Goal: Task Accomplishment & Management: Manage account settings

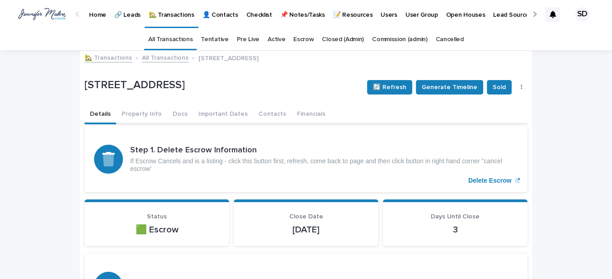
click at [99, 59] on link "🏡 Transactions" at bounding box center [108, 57] width 47 height 10
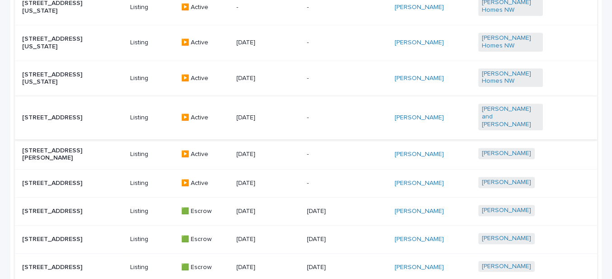
scroll to position [493, 0]
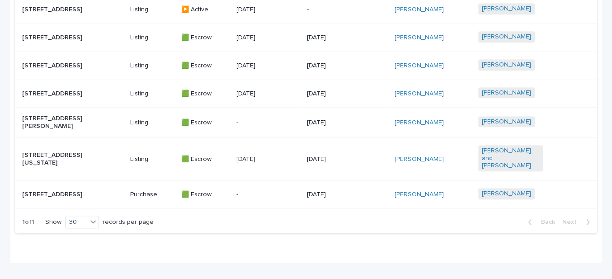
click at [87, 64] on div "[STREET_ADDRESS]" at bounding box center [72, 65] width 101 height 15
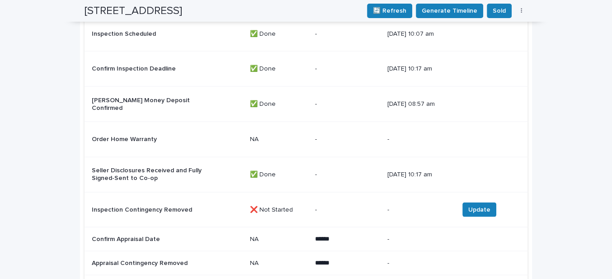
scroll to position [1462, 0]
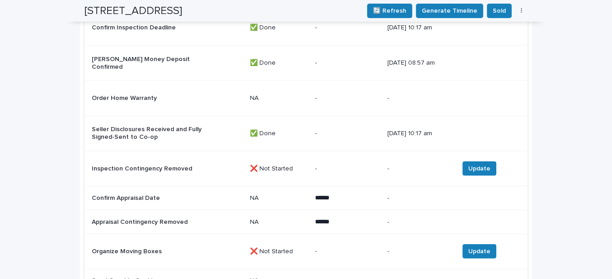
click at [205, 161] on div "Inspection Contingency Removed" at bounding box center [167, 168] width 151 height 15
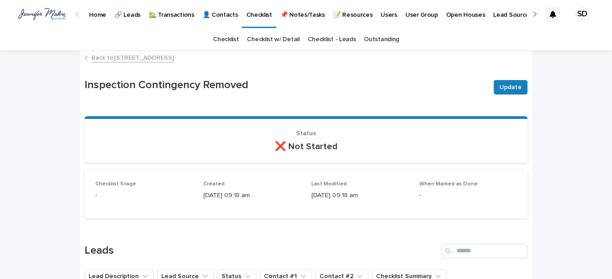
click at [154, 58] on link "Back to [STREET_ADDRESS]" at bounding box center [132, 57] width 83 height 10
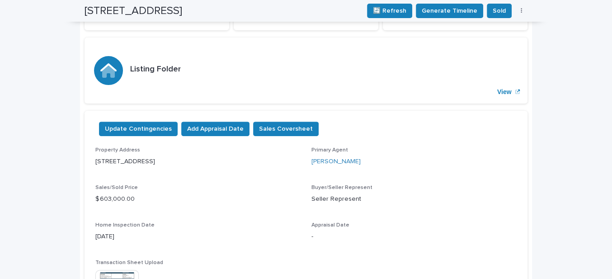
scroll to position [234, 0]
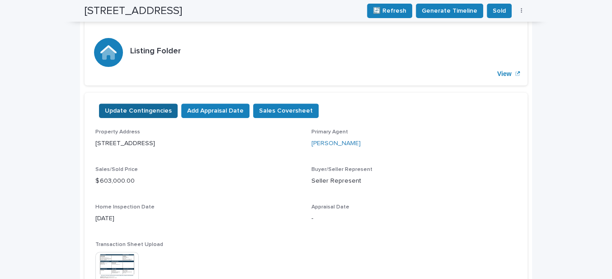
click at [146, 108] on span "Update Contingencies" at bounding box center [138, 110] width 67 height 9
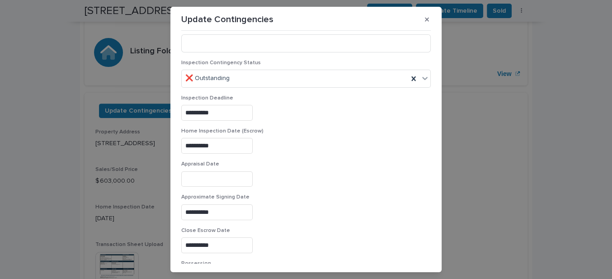
scroll to position [452, 0]
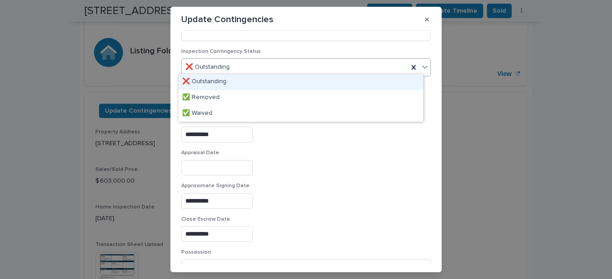
drag, startPoint x: 420, startPoint y: 63, endPoint x: 359, endPoint y: 84, distance: 64.8
click at [420, 63] on icon at bounding box center [424, 66] width 9 height 9
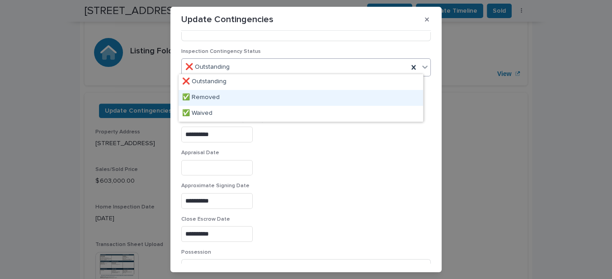
click at [214, 95] on div "✅ Removed" at bounding box center [301, 98] width 245 height 16
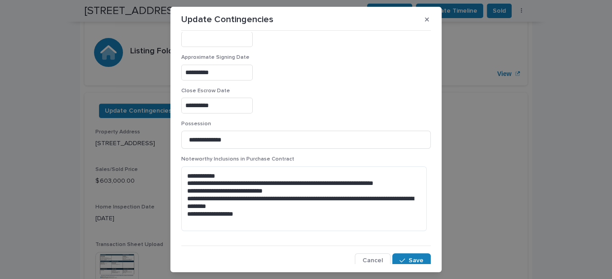
scroll to position [20, 0]
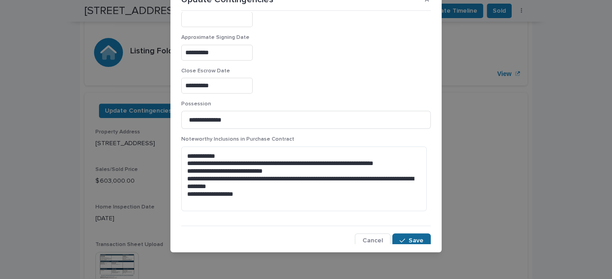
click at [409, 238] on span "Save" at bounding box center [416, 240] width 15 height 6
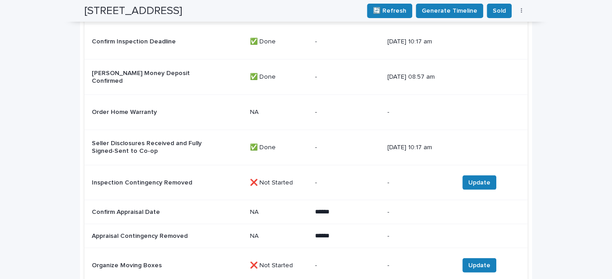
scroll to position [1467, 0]
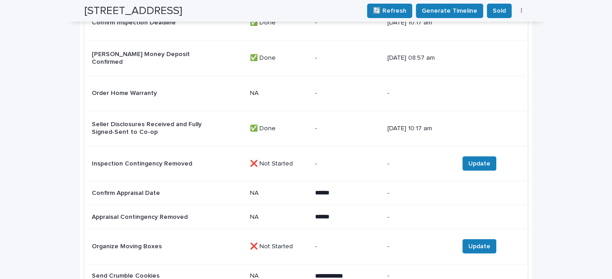
click at [192, 156] on div "Inspection Contingency Removed" at bounding box center [167, 163] width 151 height 15
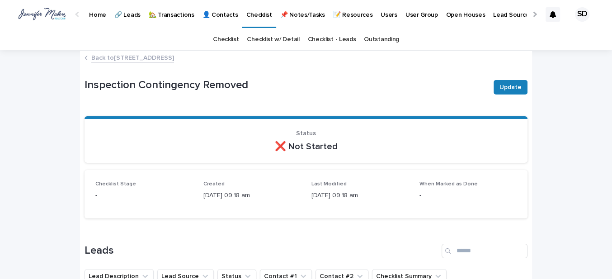
click at [132, 55] on link "Back to [STREET_ADDRESS]" at bounding box center [132, 57] width 83 height 10
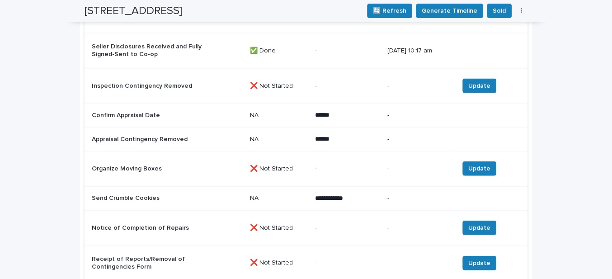
scroll to position [1549, 0]
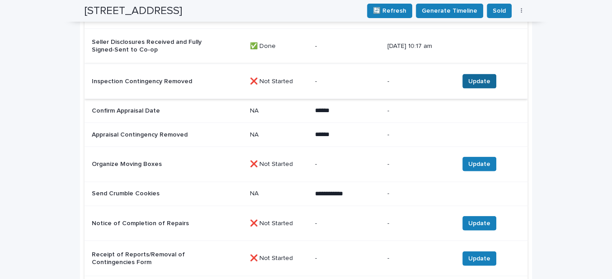
click at [474, 77] on span "Update" at bounding box center [479, 81] width 22 height 9
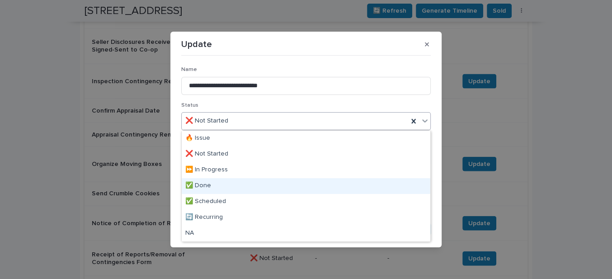
click at [213, 182] on div "✅ Done" at bounding box center [306, 186] width 249 height 16
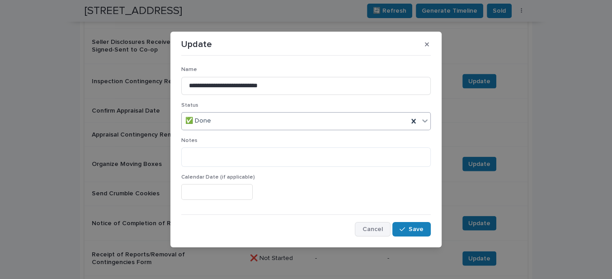
click at [396, 231] on button "Save" at bounding box center [411, 229] width 38 height 14
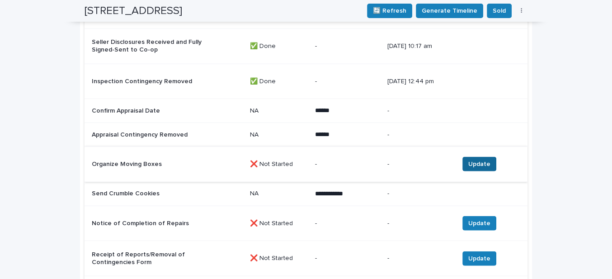
click at [473, 160] on span "Update" at bounding box center [479, 164] width 22 height 9
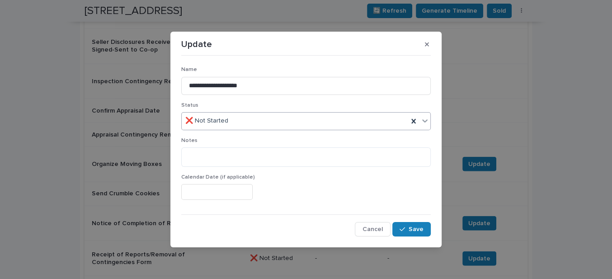
drag, startPoint x: 227, startPoint y: 123, endPoint x: 230, endPoint y: 129, distance: 6.7
click at [229, 124] on input "text" at bounding box center [229, 121] width 1 height 8
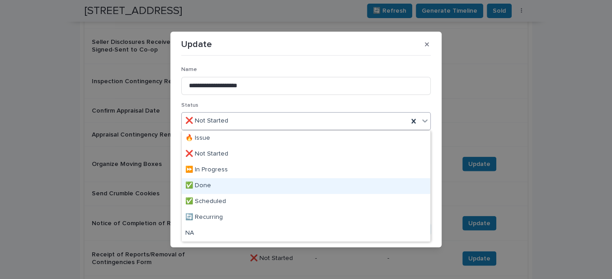
click at [200, 187] on div "✅ Done" at bounding box center [306, 186] width 249 height 16
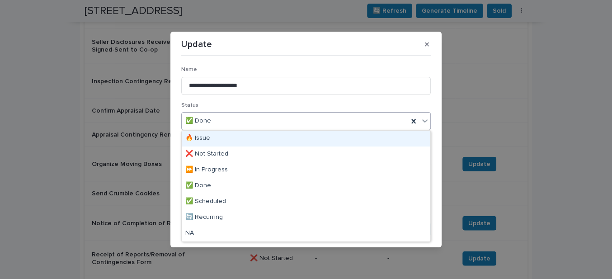
drag, startPoint x: 244, startPoint y: 121, endPoint x: 234, endPoint y: 128, distance: 12.3
click at [241, 122] on div "✅ Done" at bounding box center [295, 120] width 226 height 15
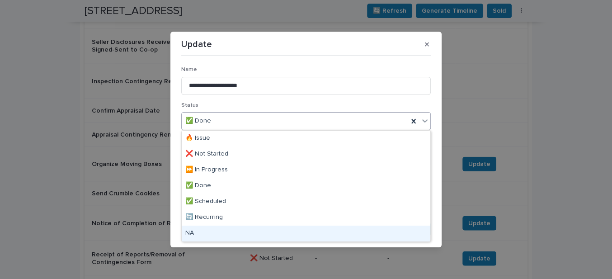
drag, startPoint x: 205, startPoint y: 235, endPoint x: 304, endPoint y: 226, distance: 99.9
click at [210, 235] on div "NA" at bounding box center [306, 234] width 249 height 16
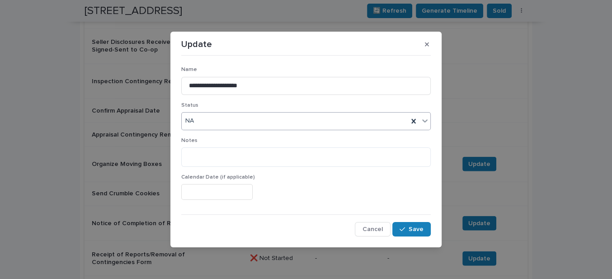
drag, startPoint x: 414, startPoint y: 228, endPoint x: 358, endPoint y: 211, distance: 58.9
click at [411, 226] on span "Save" at bounding box center [416, 229] width 15 height 6
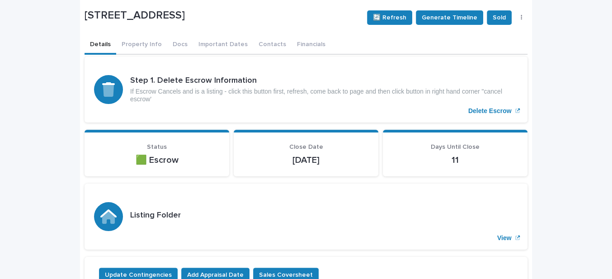
scroll to position [0, 0]
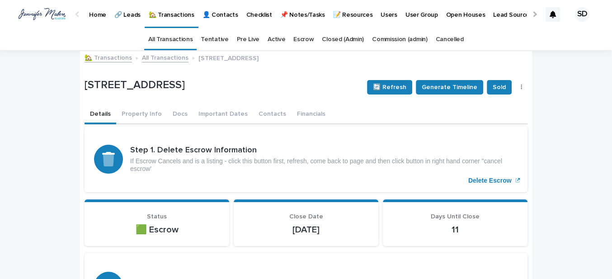
click at [108, 58] on link "🏡 Transactions" at bounding box center [108, 57] width 47 height 10
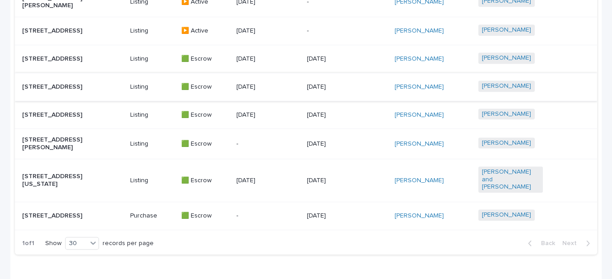
scroll to position [452, 0]
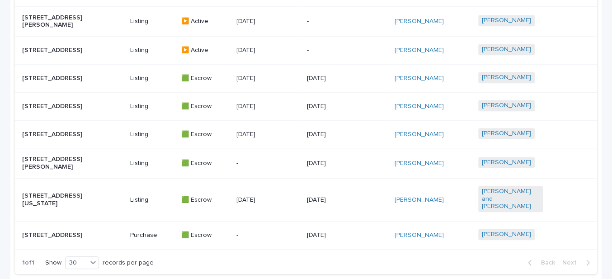
click at [58, 135] on p "[STREET_ADDRESS]" at bounding box center [54, 135] width 65 height 8
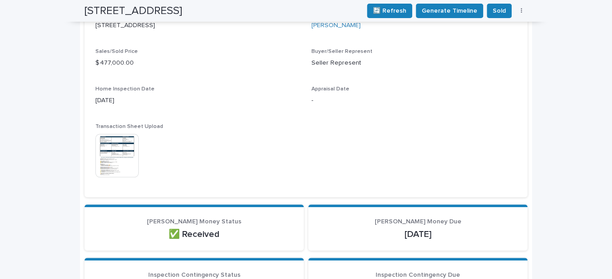
scroll to position [288, 0]
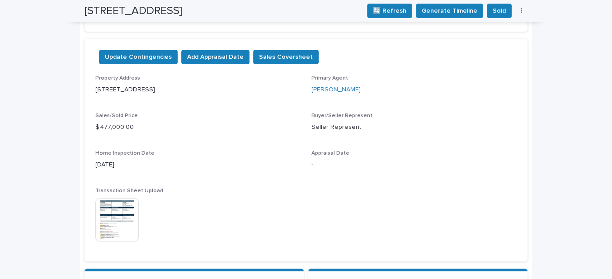
click at [125, 203] on img at bounding box center [116, 219] width 43 height 43
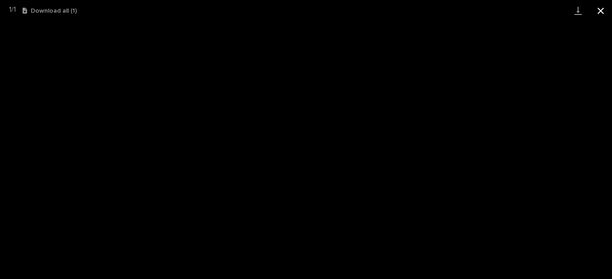
click at [599, 9] on button "Close gallery" at bounding box center [600, 10] width 23 height 21
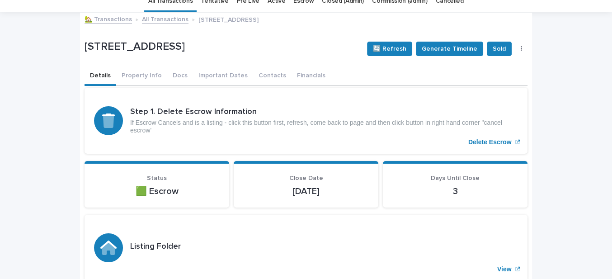
scroll to position [0, 0]
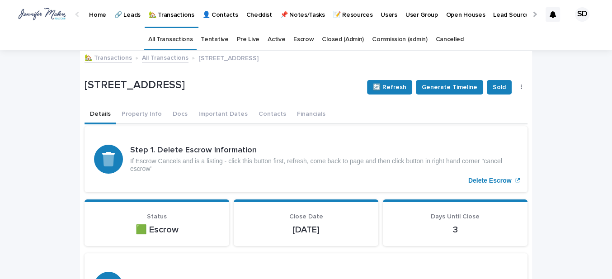
click at [102, 57] on link "🏡 Transactions" at bounding box center [108, 57] width 47 height 10
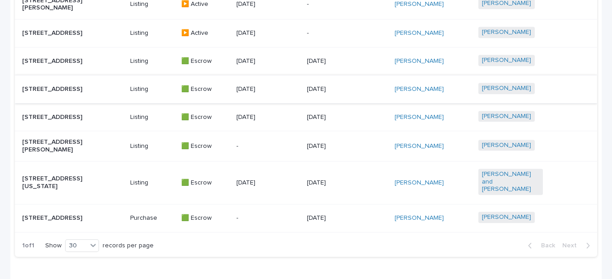
scroll to position [493, 0]
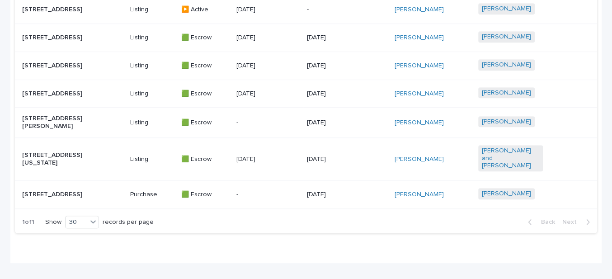
click at [42, 34] on p "[STREET_ADDRESS]" at bounding box center [54, 38] width 65 height 8
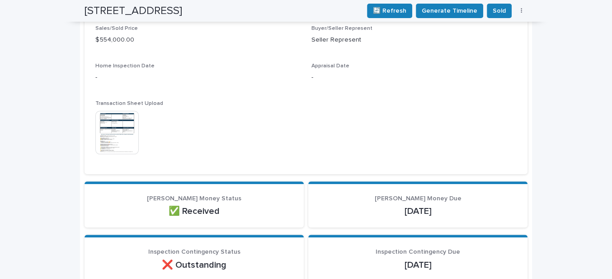
scroll to position [370, 0]
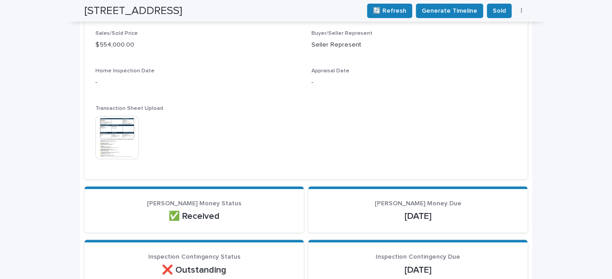
click at [123, 138] on img at bounding box center [116, 137] width 43 height 43
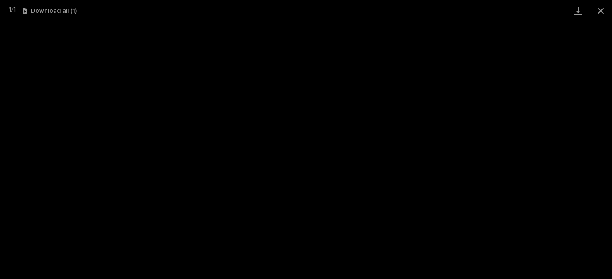
drag, startPoint x: 602, startPoint y: 9, endPoint x: 540, endPoint y: 13, distance: 62.0
click at [601, 9] on button "Close gallery" at bounding box center [600, 10] width 23 height 21
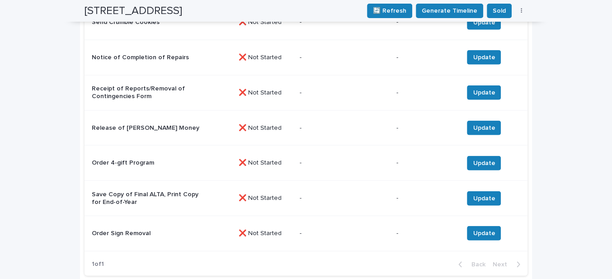
scroll to position [1669, 0]
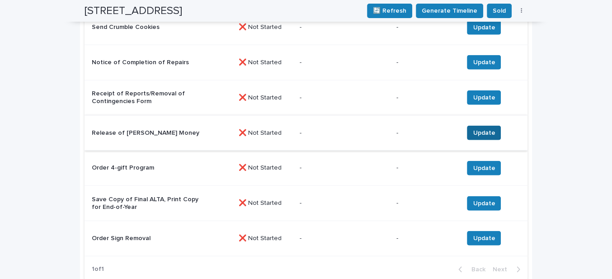
click at [473, 135] on span "Update" at bounding box center [484, 132] width 22 height 9
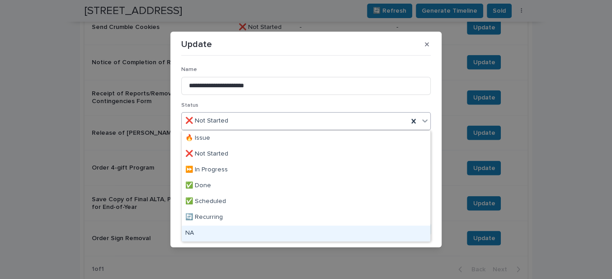
click at [197, 227] on div "NA" at bounding box center [306, 234] width 249 height 16
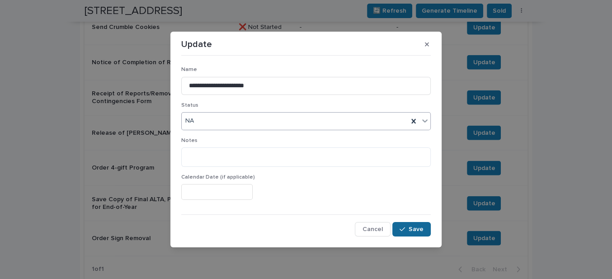
click at [412, 229] on span "Save" at bounding box center [416, 229] width 15 height 6
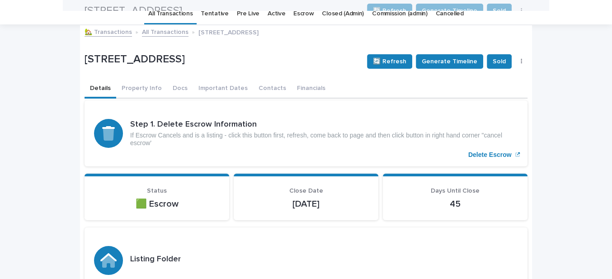
scroll to position [0, 0]
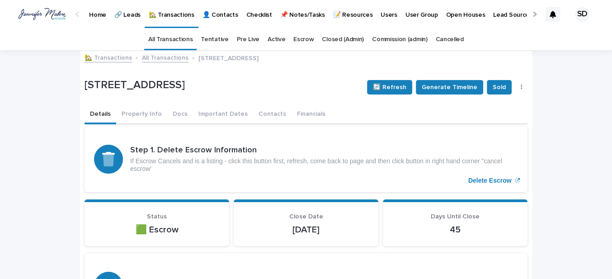
click at [102, 58] on link "🏡 Transactions" at bounding box center [108, 57] width 47 height 10
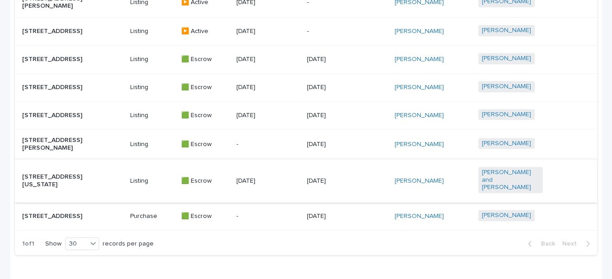
scroll to position [452, 0]
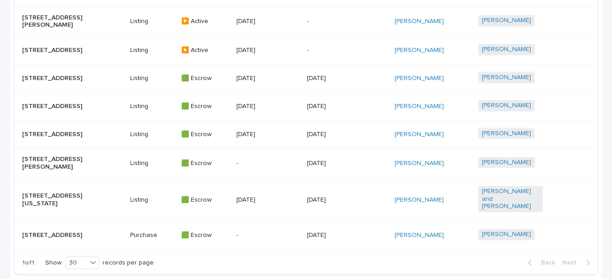
click at [56, 103] on p "[STREET_ADDRESS]" at bounding box center [54, 107] width 65 height 8
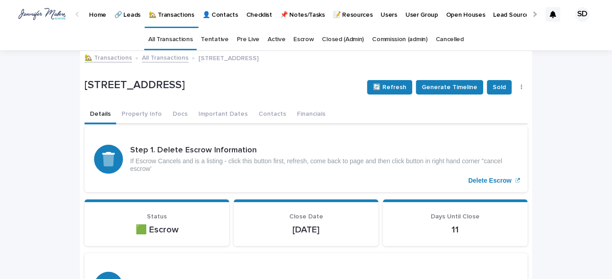
click at [104, 56] on link "🏡 Transactions" at bounding box center [108, 57] width 47 height 10
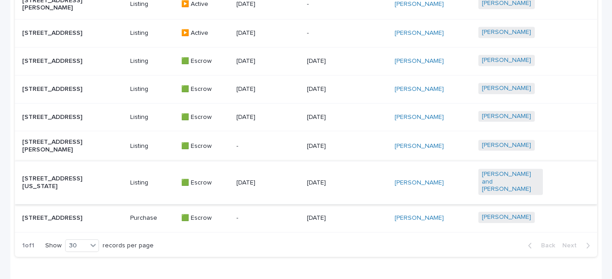
scroll to position [449, 0]
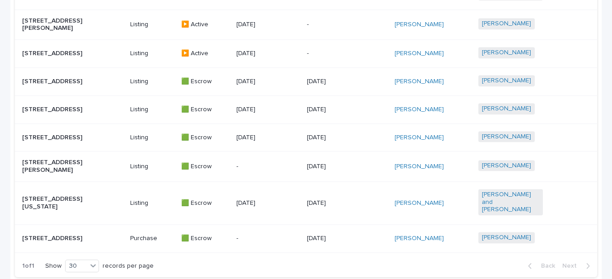
click at [56, 106] on p "[STREET_ADDRESS]" at bounding box center [54, 110] width 65 height 8
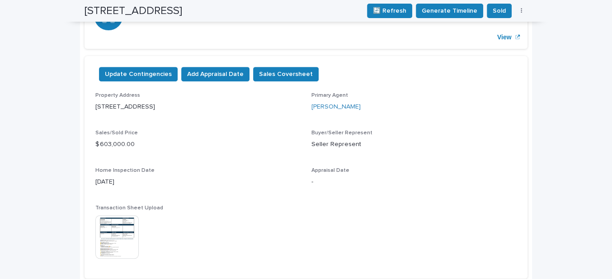
scroll to position [65, 0]
